Goal: Task Accomplishment & Management: Complete application form

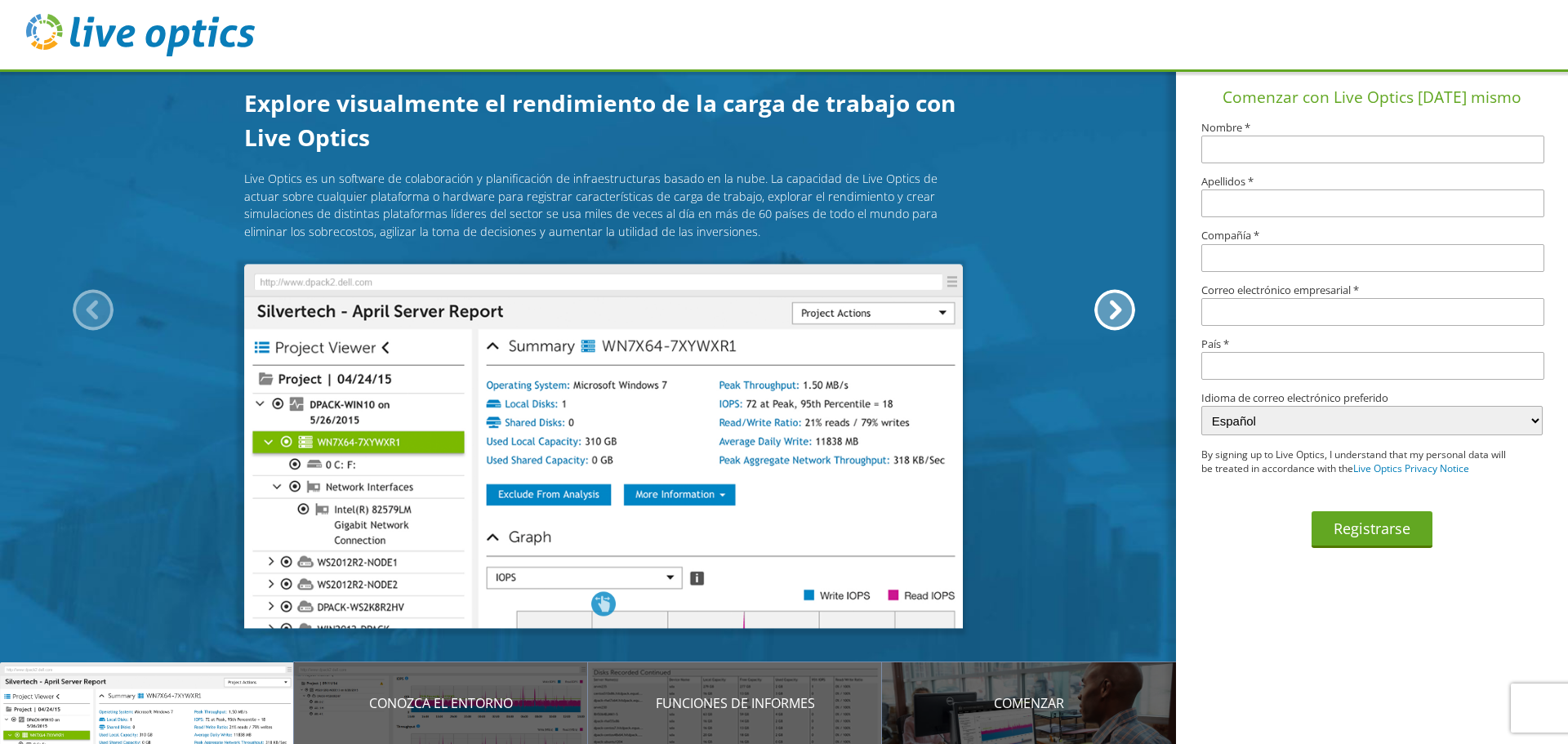
click at [1285, 152] on input "text" at bounding box center [1372, 148] width 343 height 27
type input "[PERSON_NAME]"
type input "Chilquillo"
type input "Manufacturas san Isidro Sac"
type input "antony.chilquillo@masisac.com.pe"
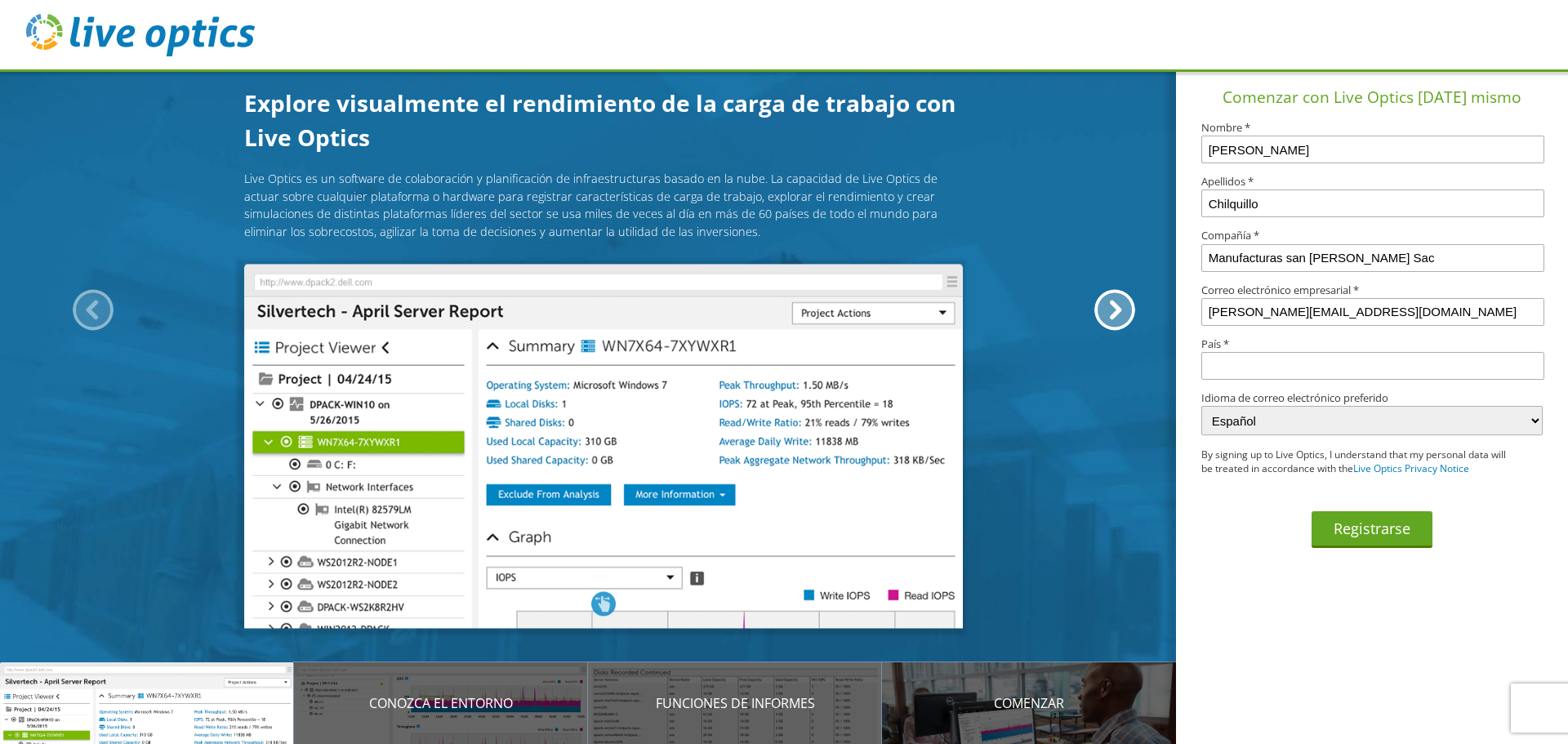
type input "Perú"
click at [1389, 528] on button "Registrarse" at bounding box center [1372, 529] width 121 height 36
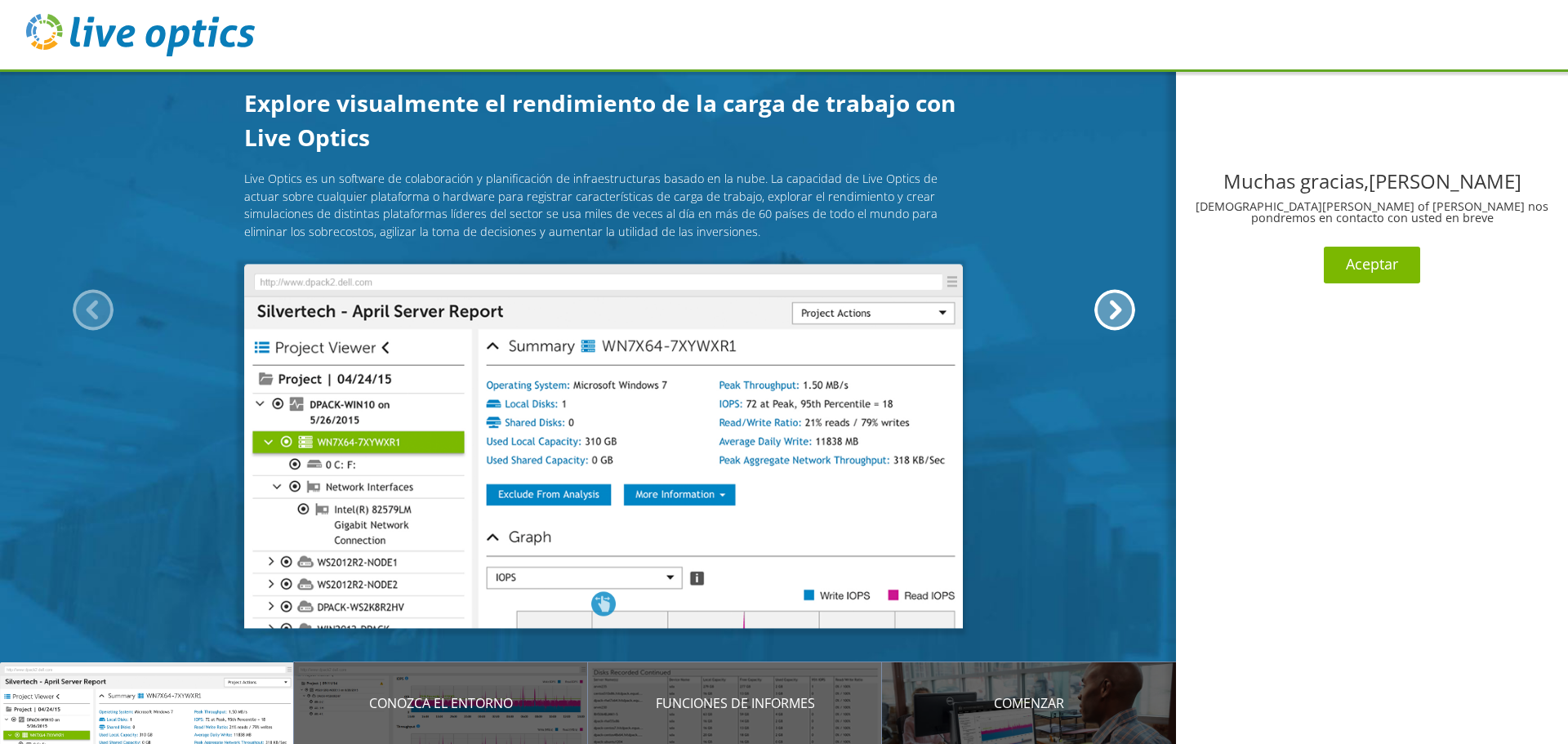
click at [1377, 270] on button "Aceptar" at bounding box center [1372, 265] width 96 height 36
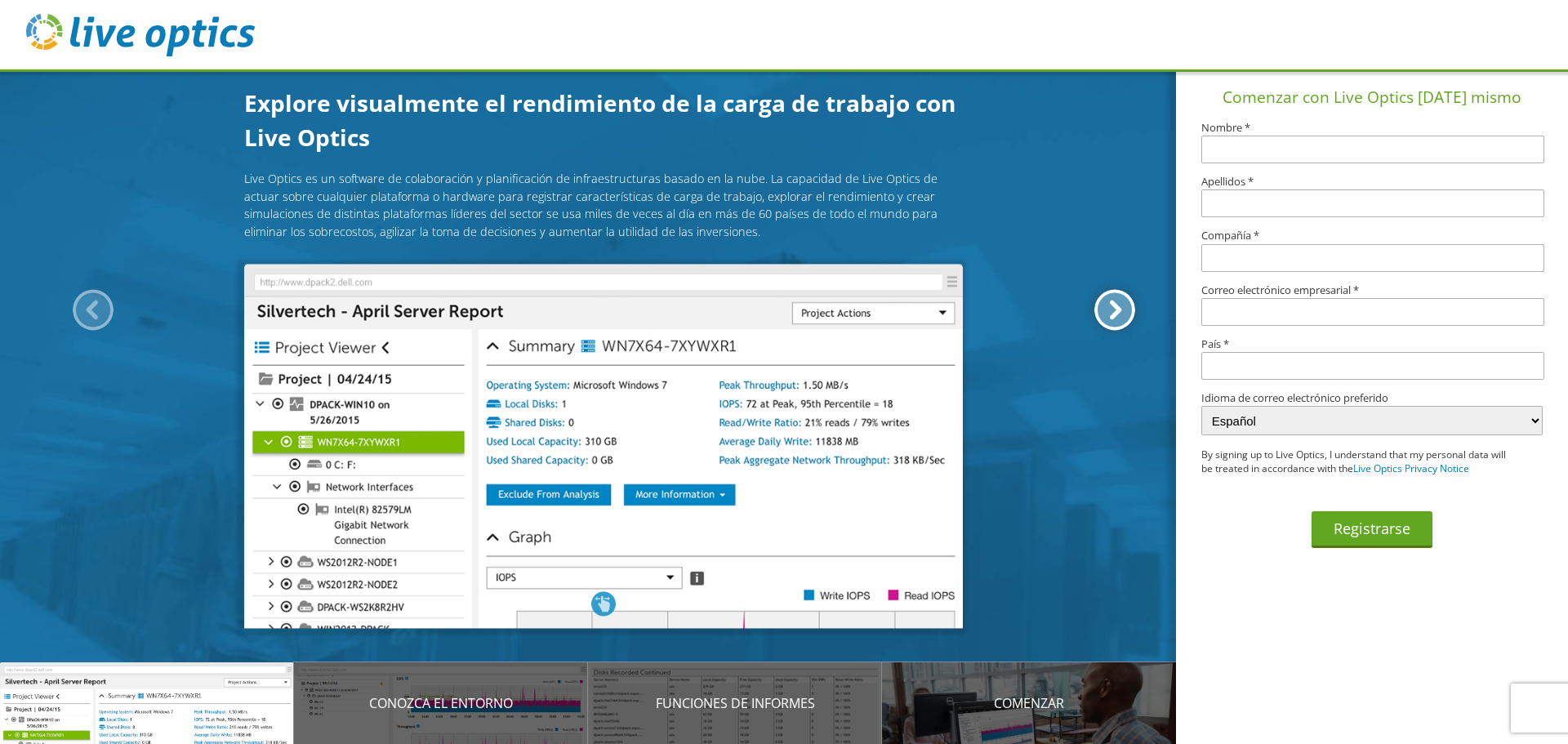
click at [1108, 305] on div at bounding box center [1114, 309] width 41 height 41
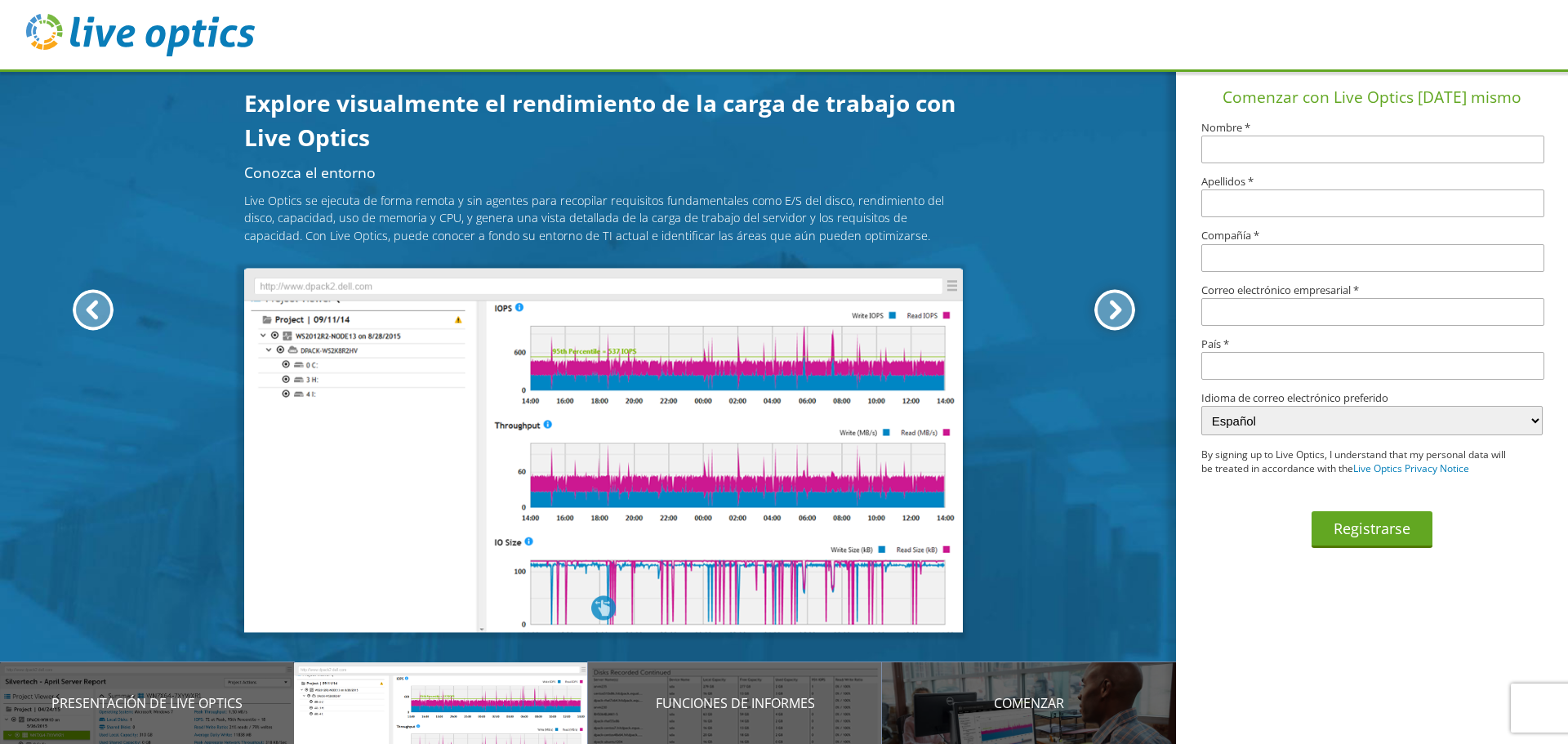
click at [1108, 305] on div at bounding box center [1114, 309] width 41 height 41
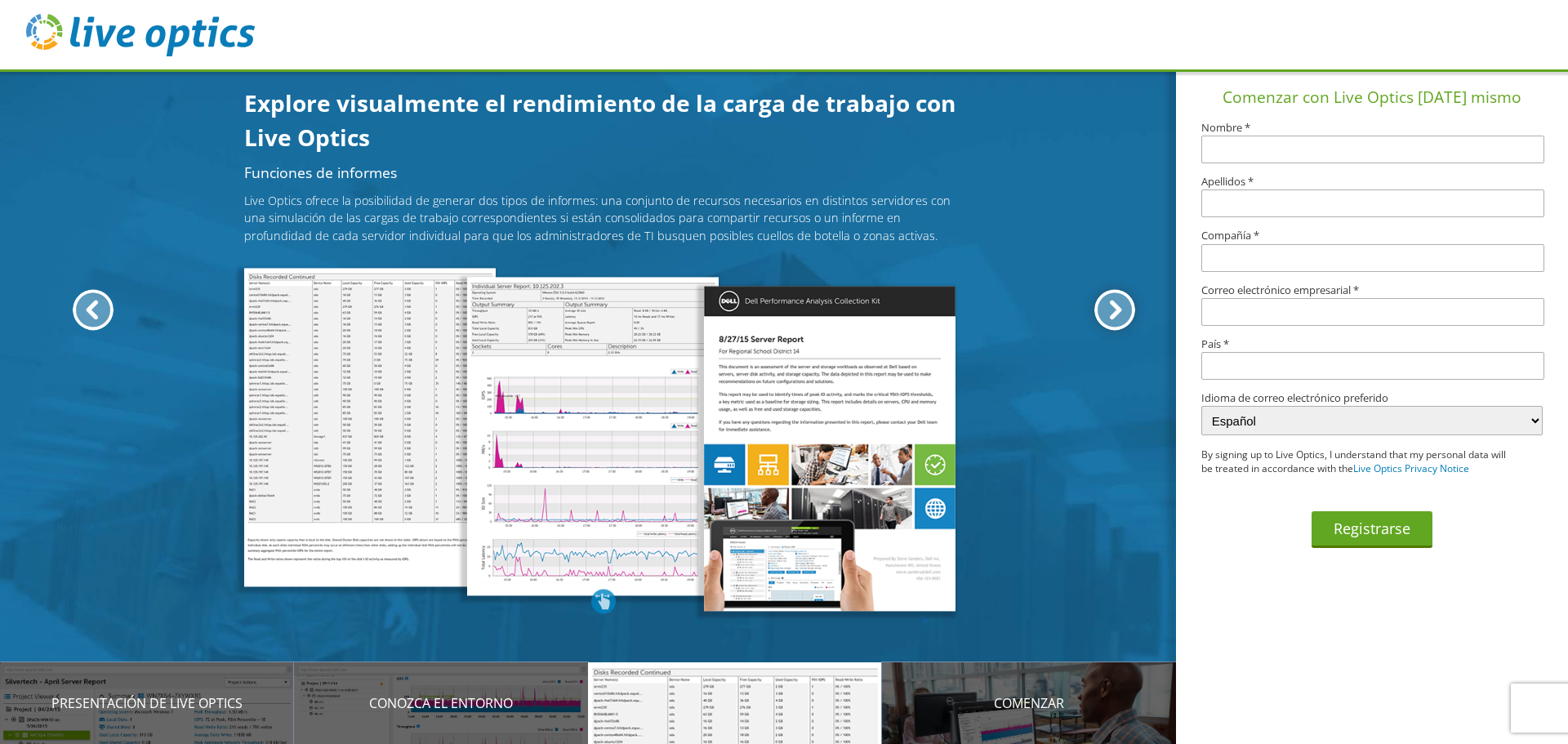
click at [1108, 305] on div at bounding box center [1114, 309] width 41 height 41
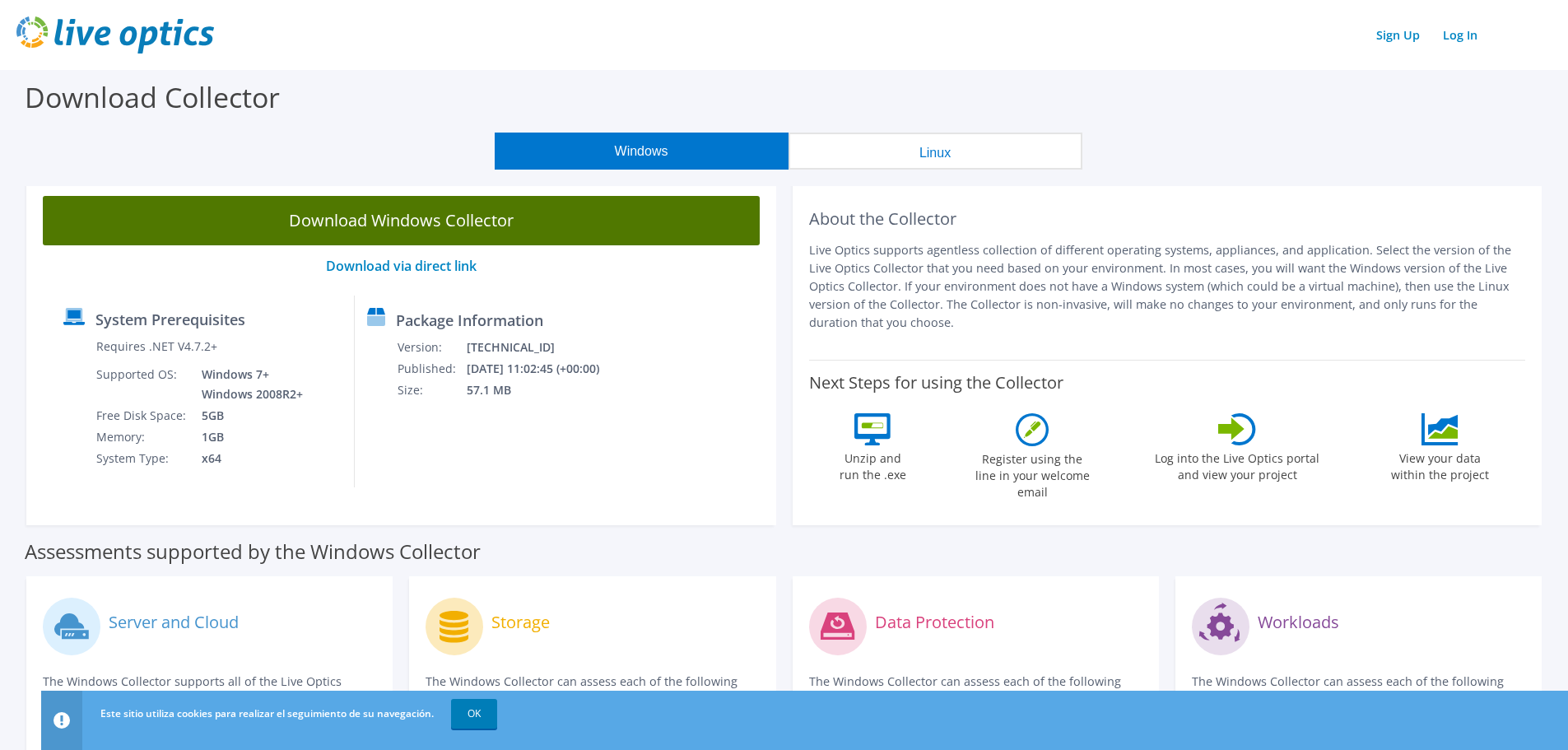
click at [444, 227] on link "Download Windows Collector" at bounding box center [401, 220] width 717 height 49
